Goal: Find specific page/section: Find specific page/section

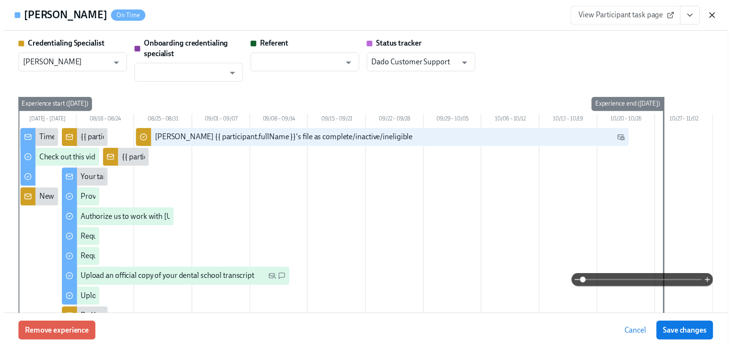
scroll to position [998, 0]
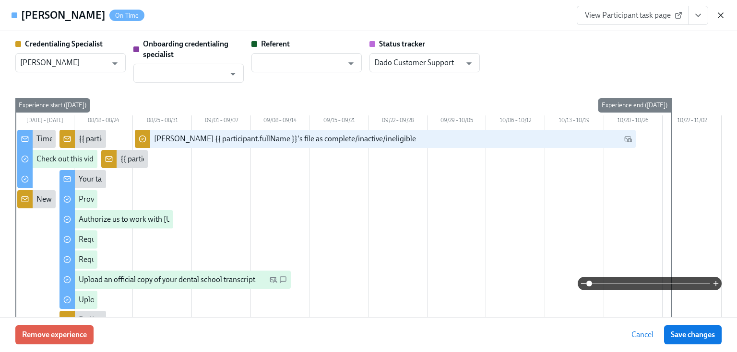
click at [725, 15] on icon "button" at bounding box center [721, 16] width 10 height 10
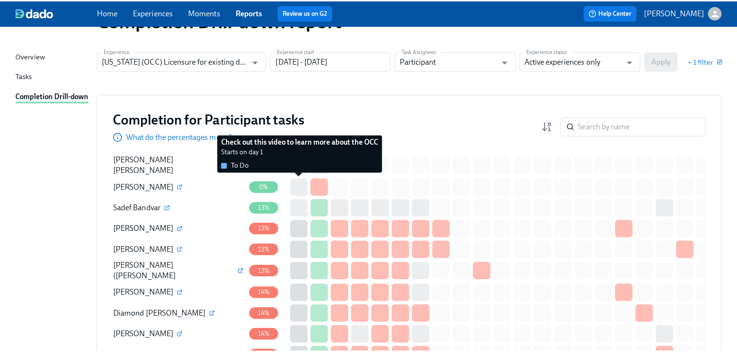
scroll to position [0, 0]
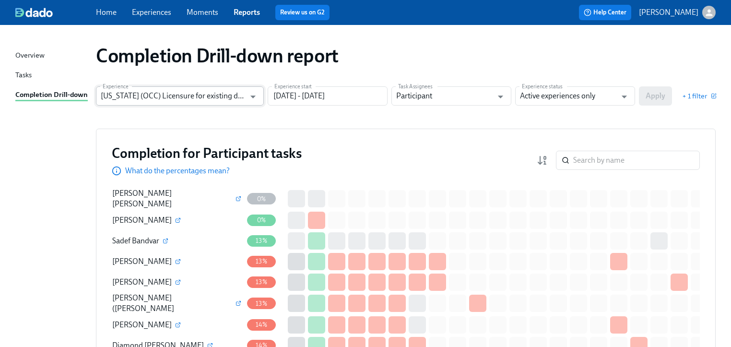
click at [205, 98] on input "[US_STATE] (OCC) Licensure for existing doctors" at bounding box center [173, 95] width 144 height 19
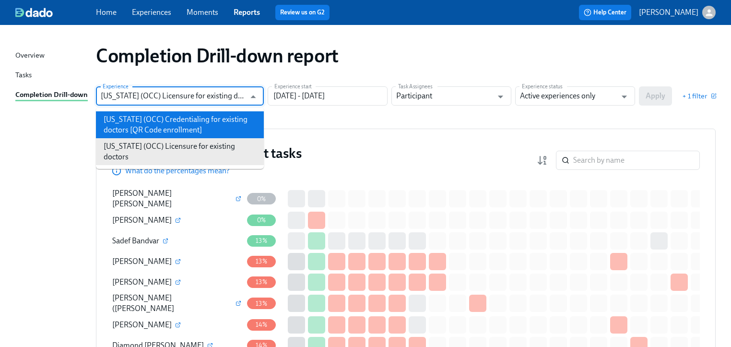
click at [188, 121] on li "[US_STATE] (OCC) Credentialing for existing doctors [QR Code enrollment]" at bounding box center [180, 124] width 168 height 27
type input "[US_STATE] (OCC) Credentialing for existing doctors [QR Code enrollment]"
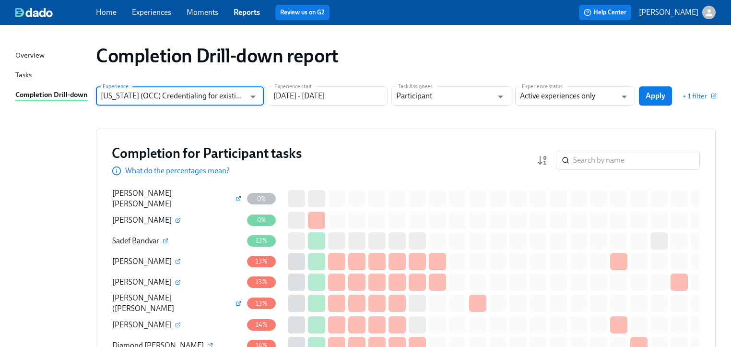
click at [656, 92] on span "Apply" at bounding box center [656, 96] width 20 height 10
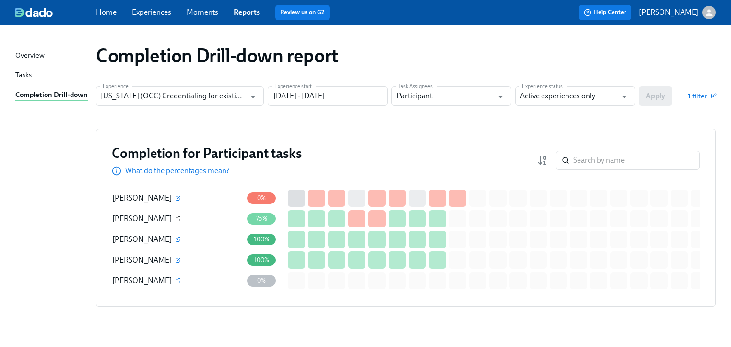
click at [175, 219] on icon "button" at bounding box center [178, 219] width 6 height 6
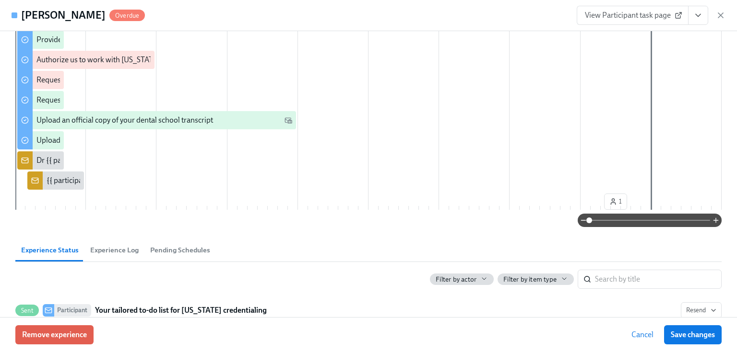
scroll to position [38, 0]
